Goal: Navigation & Orientation: Find specific page/section

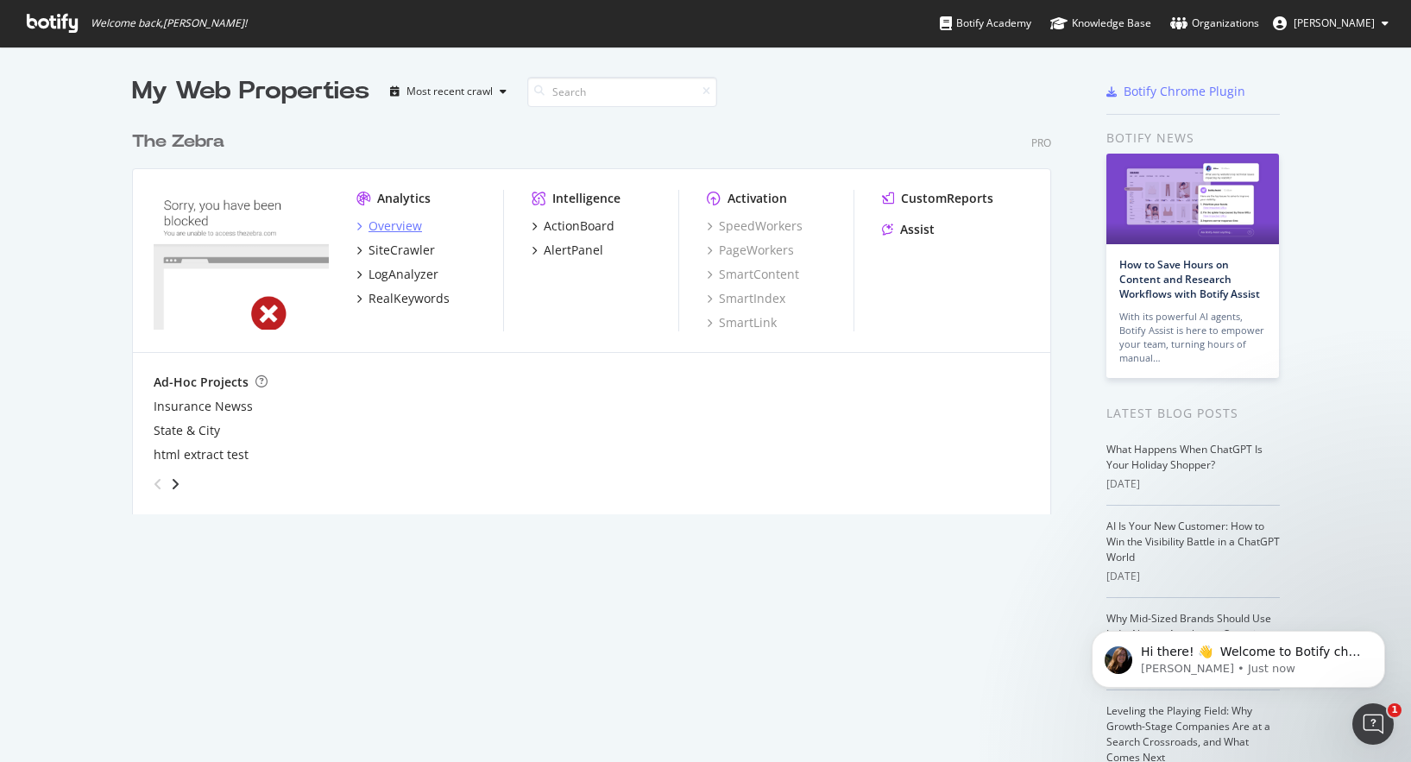
click at [361, 225] on icon "grid" at bounding box center [358, 226] width 5 height 9
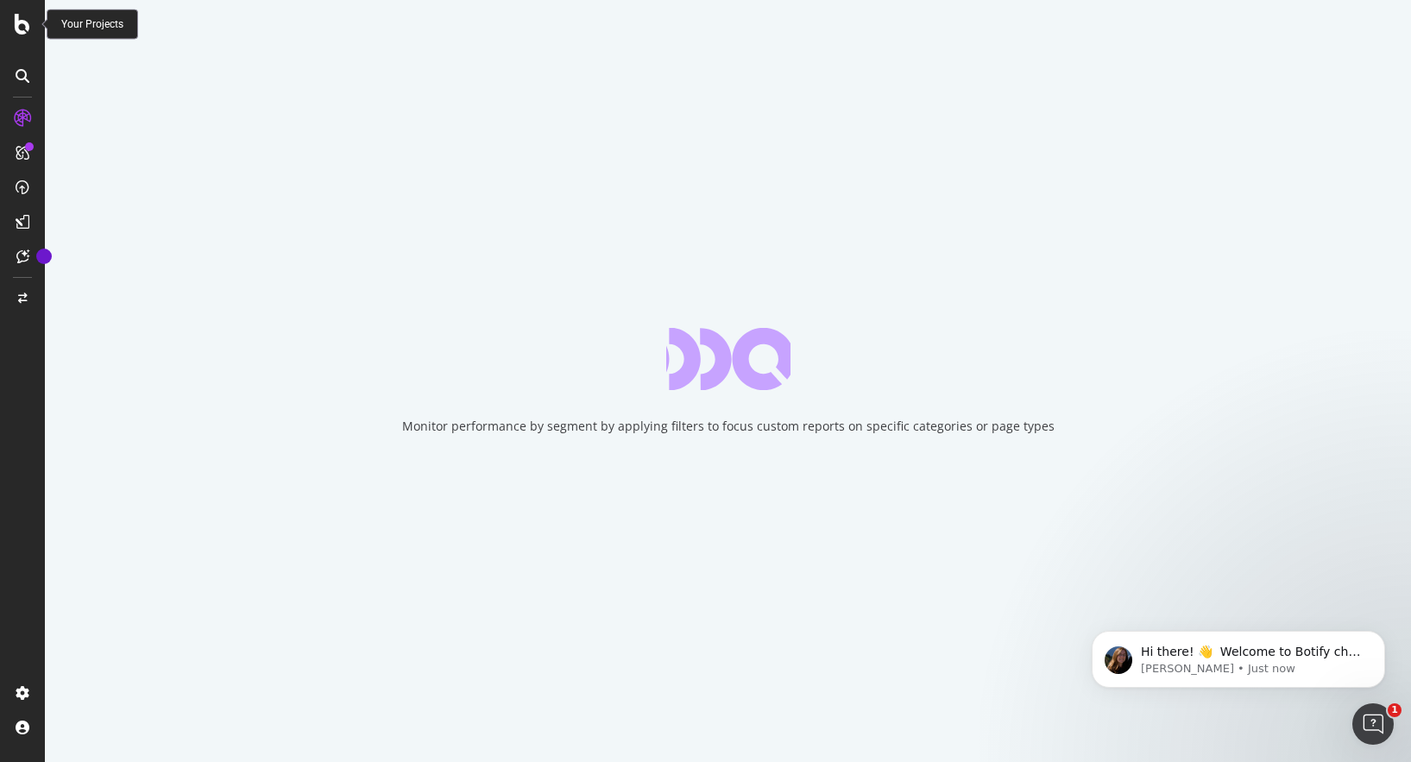
click at [21, 32] on icon at bounding box center [23, 24] width 16 height 21
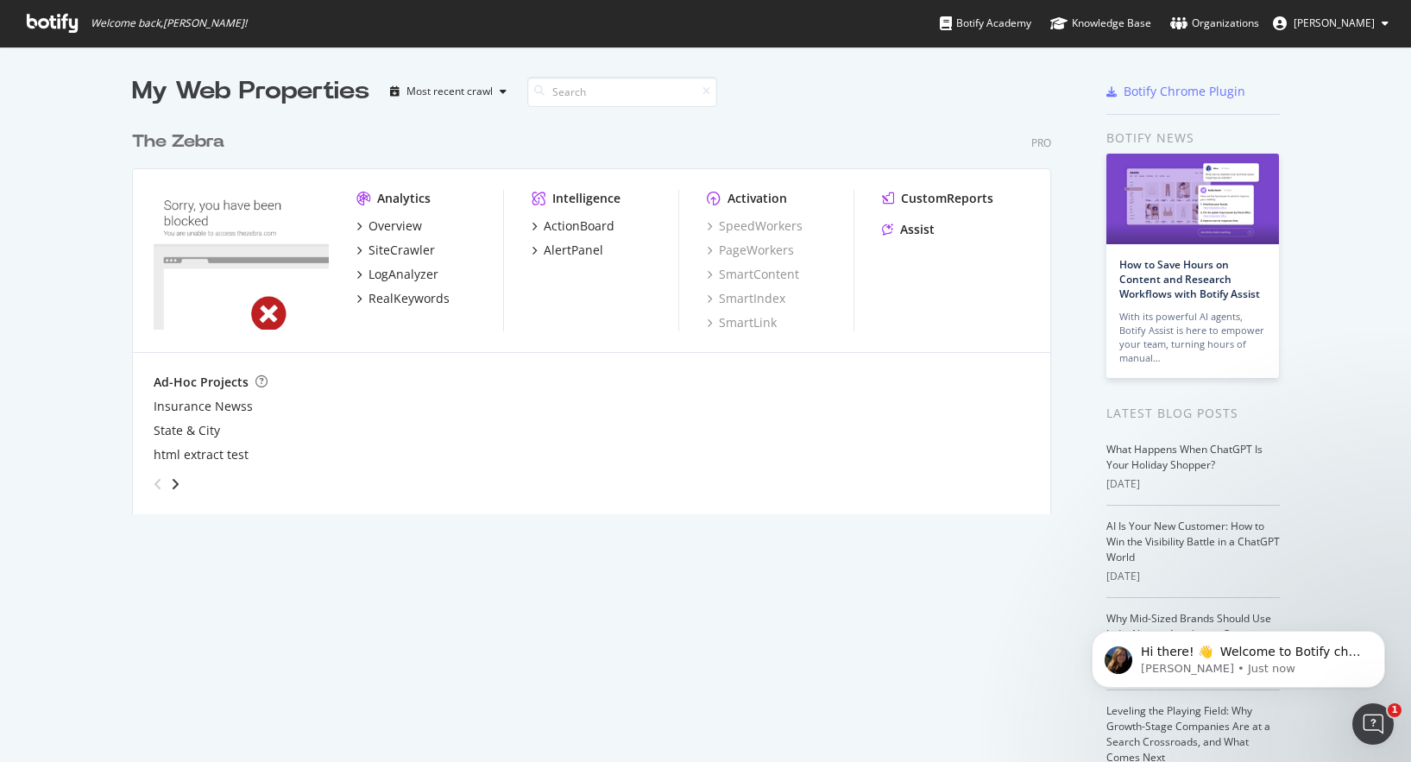
scroll to position [762, 1411]
